Goal: Task Accomplishment & Management: Manage account settings

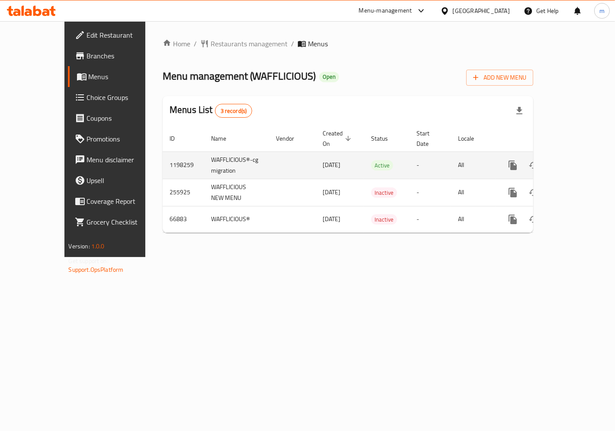
click at [578, 161] on icon "enhanced table" at bounding box center [575, 165] width 8 height 8
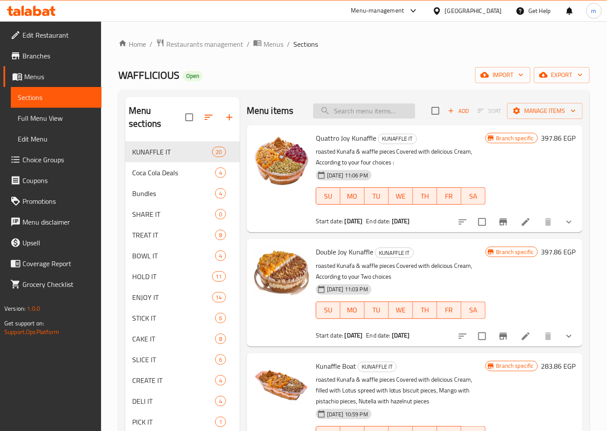
click at [383, 107] on input "search" at bounding box center [364, 110] width 102 height 15
paste input "Flavored Soda"
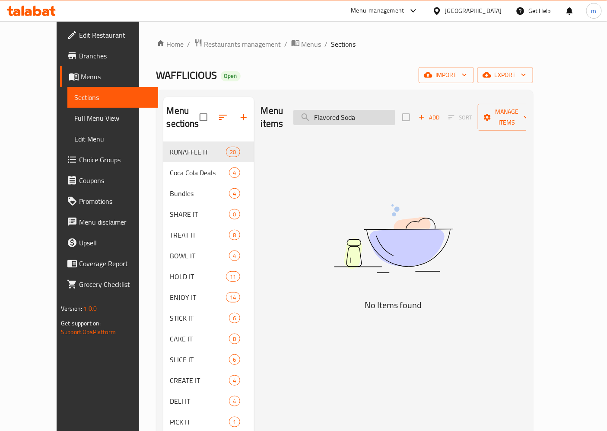
click at [396, 113] on input "Flavored Soda" at bounding box center [345, 117] width 102 height 15
type input "Flavored Soda"
click at [204, 48] on span "Restaurants management" at bounding box center [242, 44] width 77 height 10
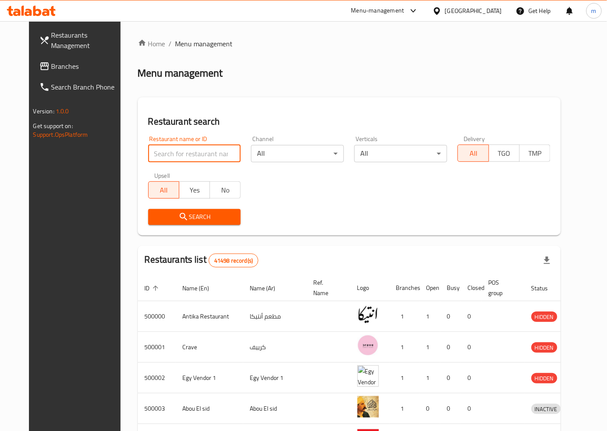
click at [226, 155] on input "search" at bounding box center [194, 153] width 93 height 17
drag, startPoint x: 26, startPoint y: 66, endPoint x: 63, endPoint y: 88, distance: 42.3
click at [51, 66] on span "Branches" at bounding box center [87, 66] width 72 height 10
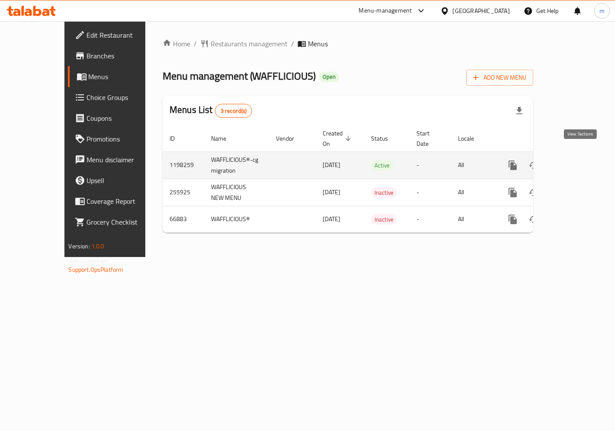
click at [585, 155] on link "enhanced table" at bounding box center [575, 165] width 21 height 21
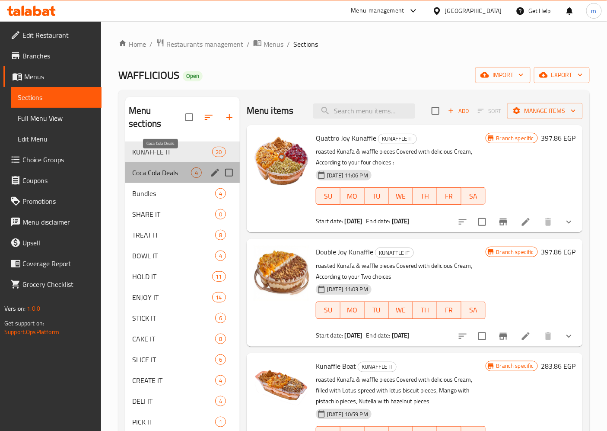
click at [183, 167] on span "Coca Cola Deals" at bounding box center [161, 172] width 59 height 10
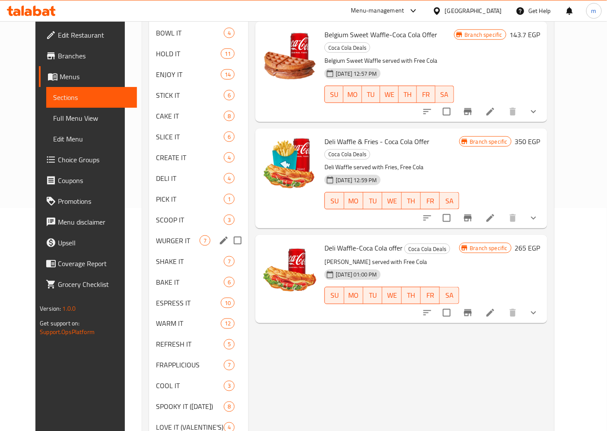
scroll to position [265, 0]
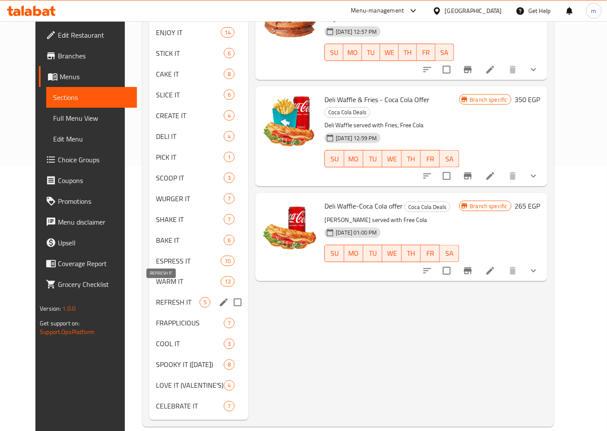
click at [179, 297] on span "REFRESH IT" at bounding box center [178, 302] width 44 height 10
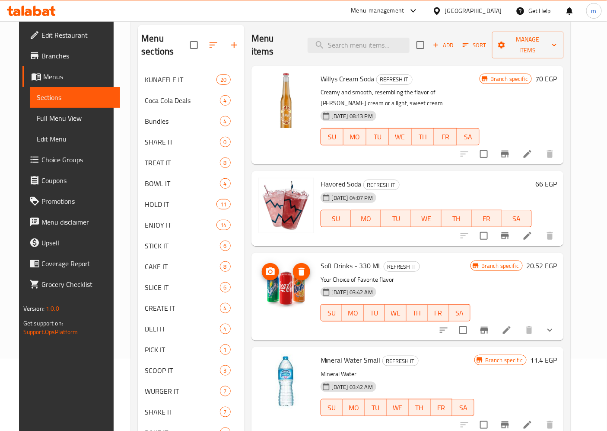
scroll to position [24, 0]
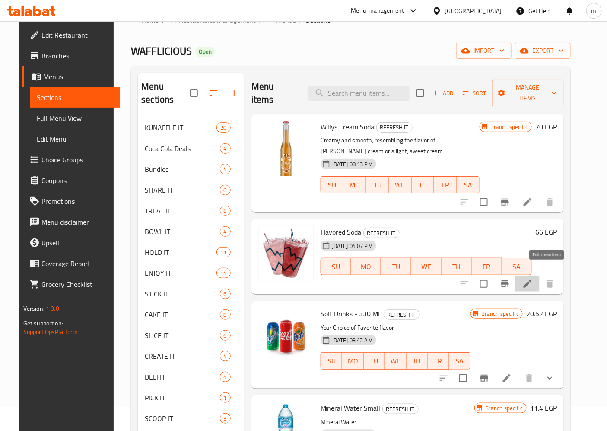
click at [533, 278] on icon at bounding box center [528, 283] width 10 height 10
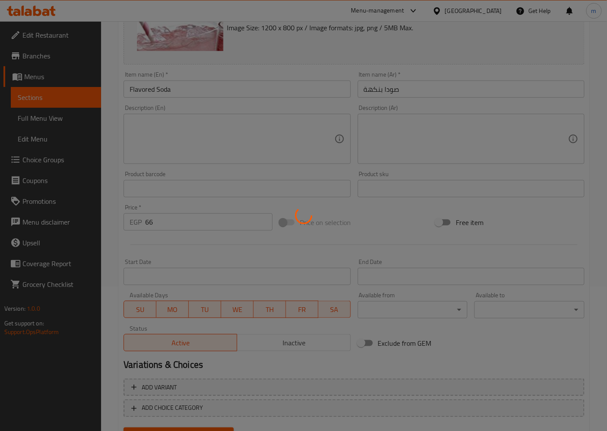
scroll to position [184, 0]
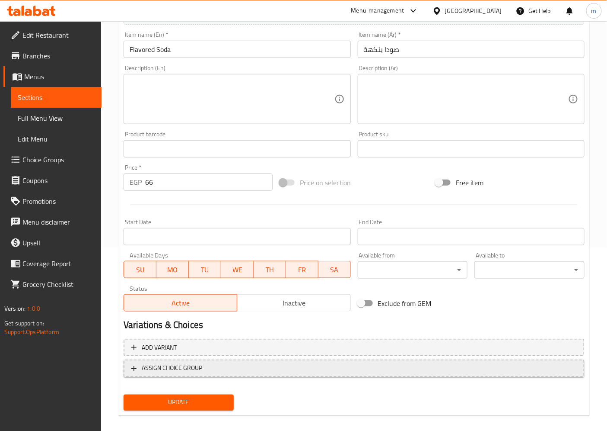
click at [327, 366] on span "ASSIGN CHOICE GROUP" at bounding box center [354, 368] width 446 height 11
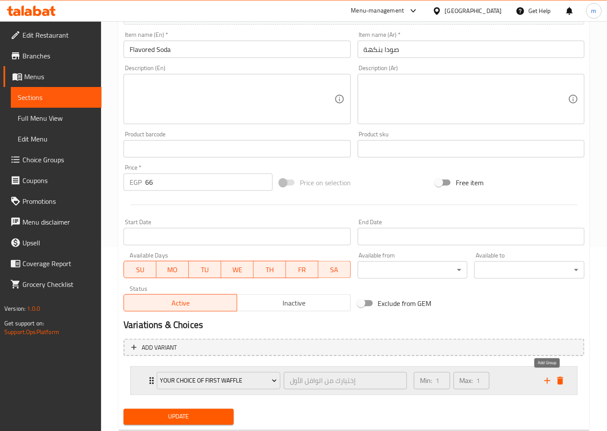
click at [548, 381] on icon "add" at bounding box center [548, 380] width 10 height 10
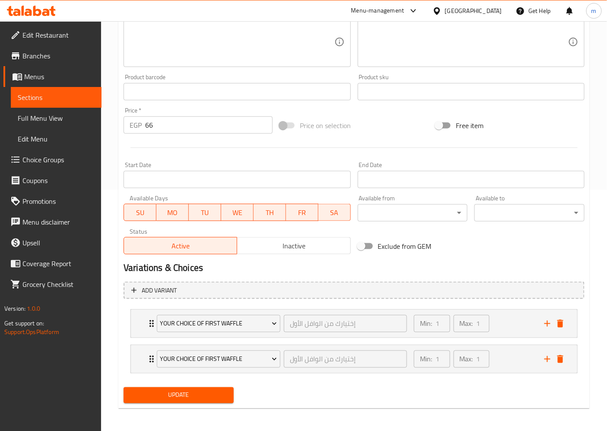
scroll to position [241, 0]
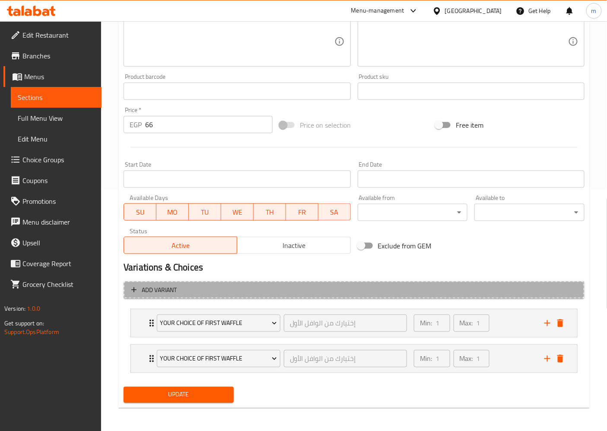
click at [352, 291] on span "Add variant" at bounding box center [354, 289] width 446 height 11
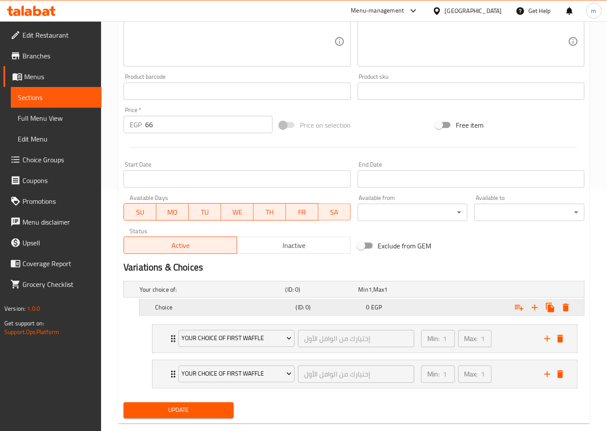
click at [356, 305] on h5 "(ID: 0)" at bounding box center [329, 307] width 67 height 9
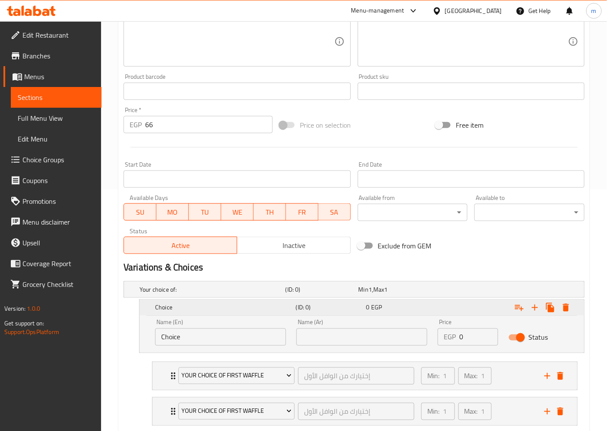
click at [356, 305] on h5 "(ID: 0)" at bounding box center [329, 307] width 67 height 9
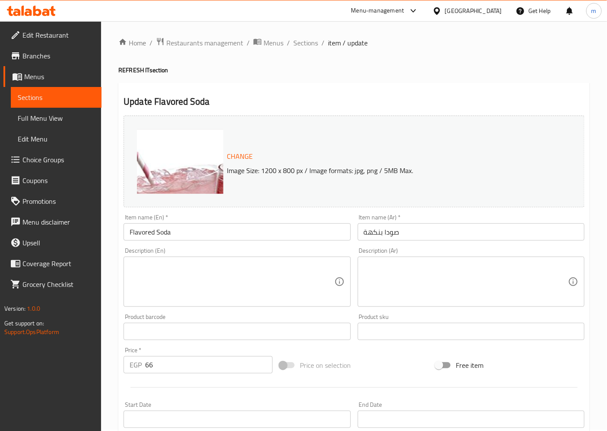
scroll to position [0, 0]
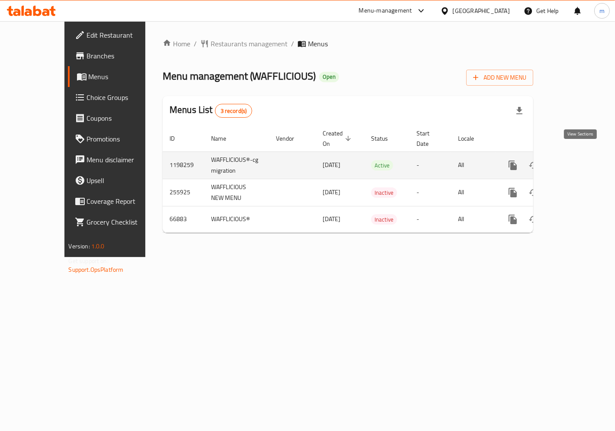
click at [578, 160] on icon "enhanced table" at bounding box center [575, 165] width 10 height 10
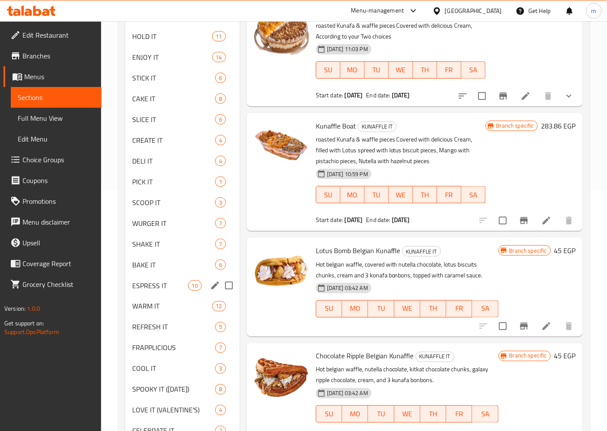
scroll to position [265, 0]
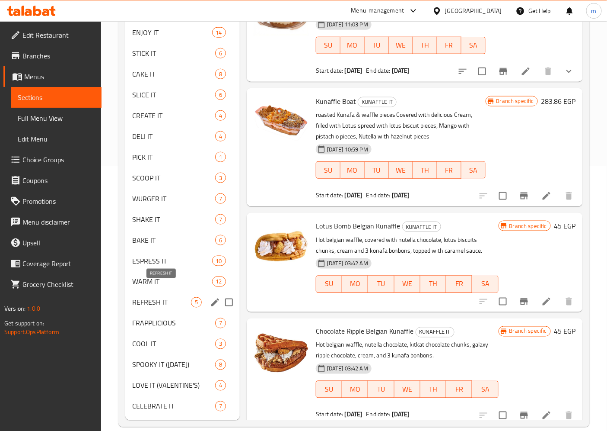
click at [170, 297] on span "REFRESH IT" at bounding box center [161, 302] width 59 height 10
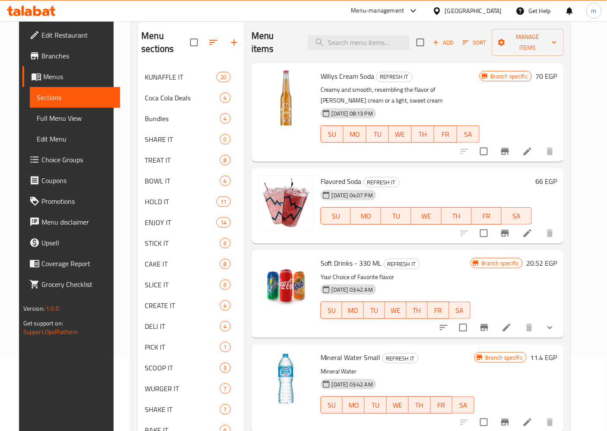
scroll to position [72, 0]
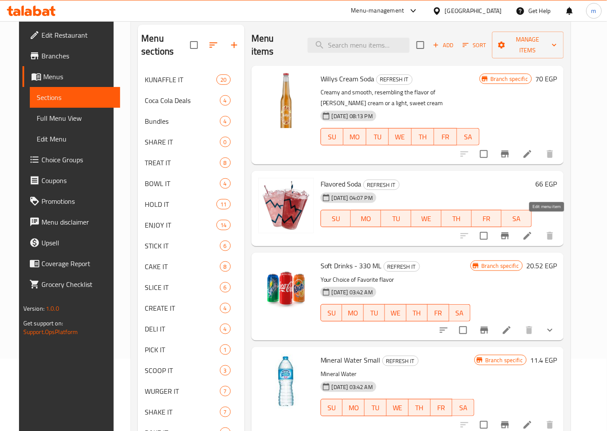
click at [533, 230] on icon at bounding box center [528, 235] width 10 height 10
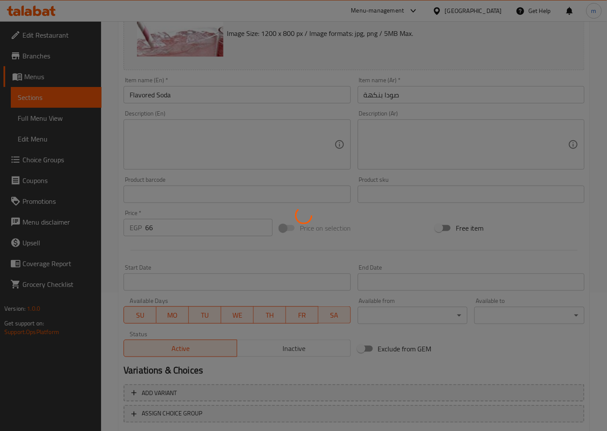
scroll to position [191, 0]
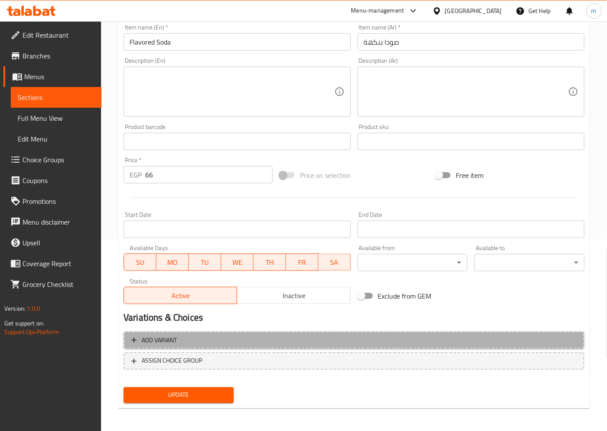
click at [378, 340] on span "Add variant" at bounding box center [354, 340] width 446 height 11
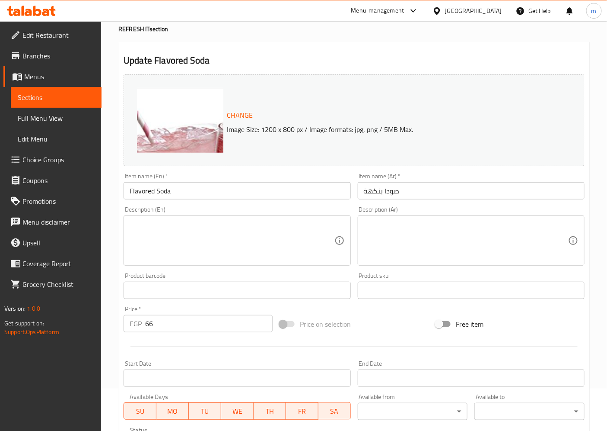
scroll to position [0, 0]
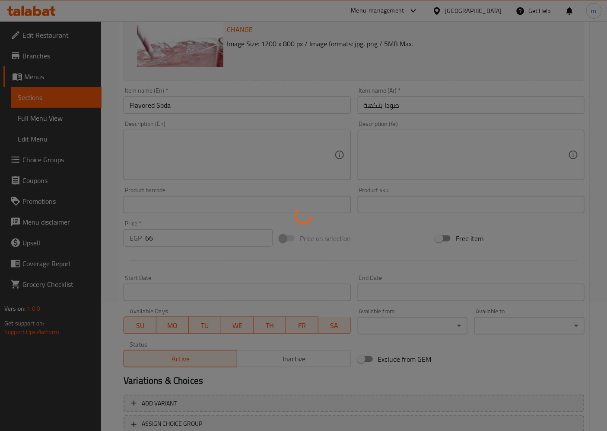
scroll to position [191, 0]
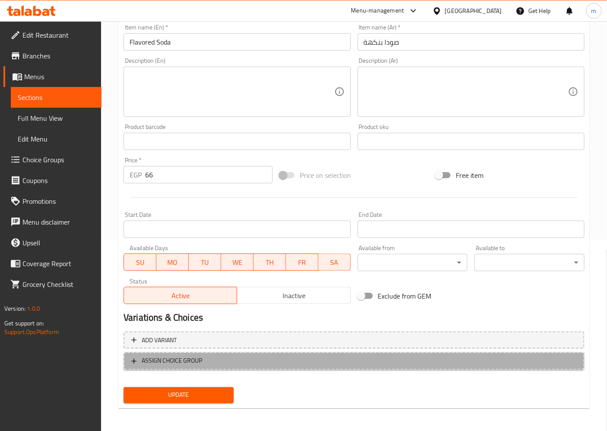
click at [265, 358] on span "ASSIGN CHOICE GROUP" at bounding box center [354, 360] width 446 height 11
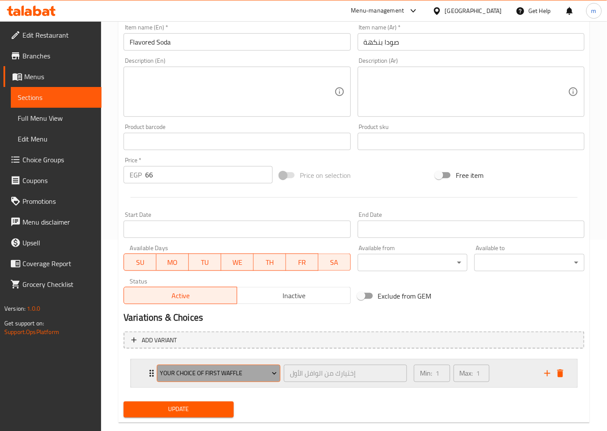
click at [267, 373] on span "Your Choice Of First Waffle" at bounding box center [218, 373] width 117 height 11
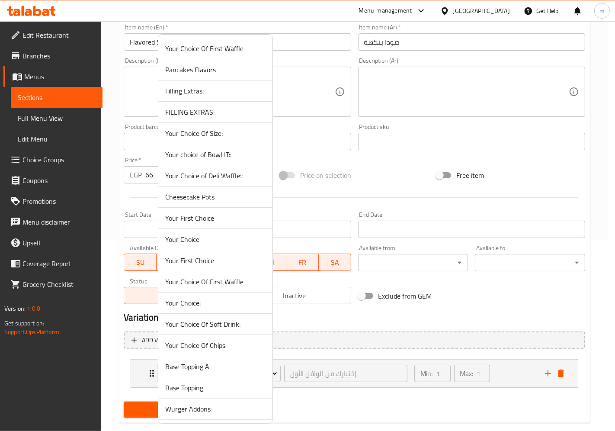
click at [533, 173] on div at bounding box center [307, 215] width 615 height 431
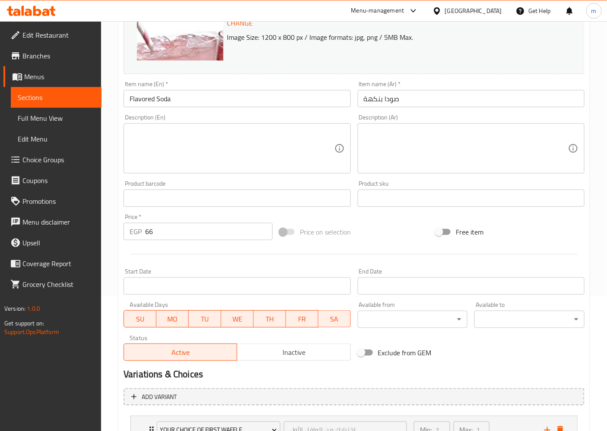
scroll to position [0, 0]
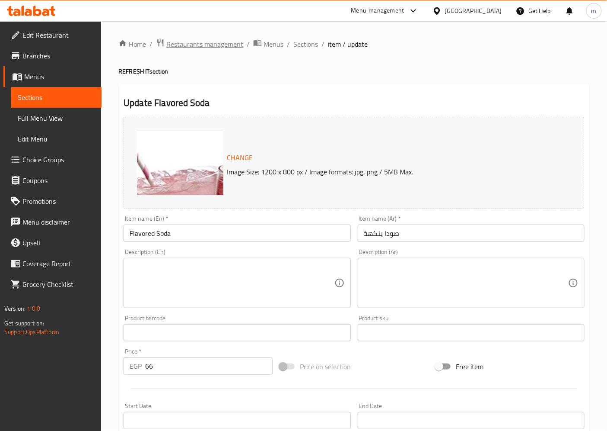
click at [187, 49] on span "Restaurants management" at bounding box center [204, 44] width 77 height 10
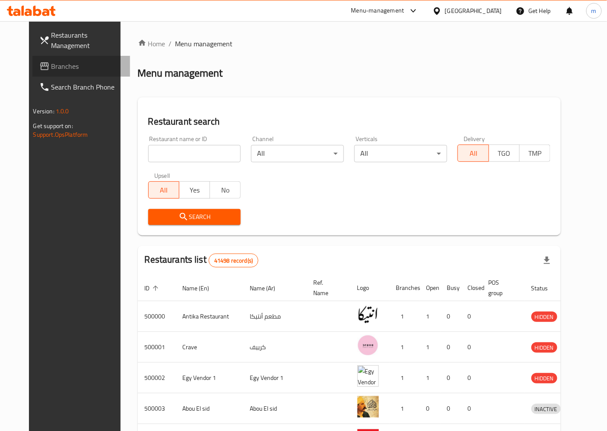
click at [62, 63] on span "Branches" at bounding box center [87, 66] width 72 height 10
